Goal: Navigation & Orientation: Find specific page/section

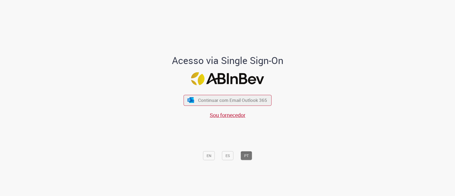
click at [204, 105] on button "Continuar com Email Outlook 365" at bounding box center [228, 100] width 88 height 11
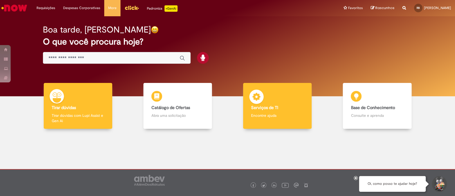
click at [268, 120] on div "Serviços de TI Serviços de TI Encontre ajuda" at bounding box center [277, 106] width 68 height 46
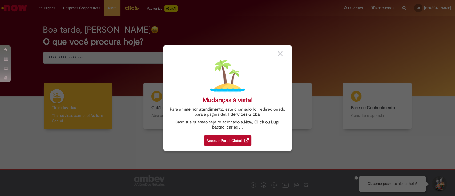
drag, startPoint x: 275, startPoint y: 53, endPoint x: 281, endPoint y: 54, distance: 6.0
click at [281, 54] on div "Mudanças à vista! Para um melhor atendimento , este chamado foi redirecionado p…" at bounding box center [227, 98] width 129 height 106
click at [281, 54] on img at bounding box center [280, 53] width 5 height 5
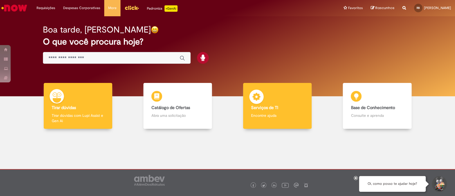
click at [269, 103] on div "Serviços de TI Serviços de TI Encontre ajuda" at bounding box center [277, 106] width 68 height 46
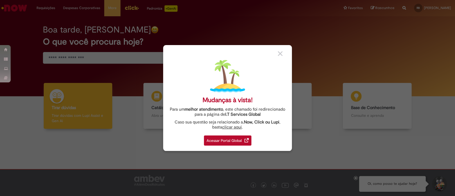
click at [235, 138] on div "Acessar Portal Global" at bounding box center [227, 140] width 47 height 10
